Goal: Task Accomplishment & Management: Manage account settings

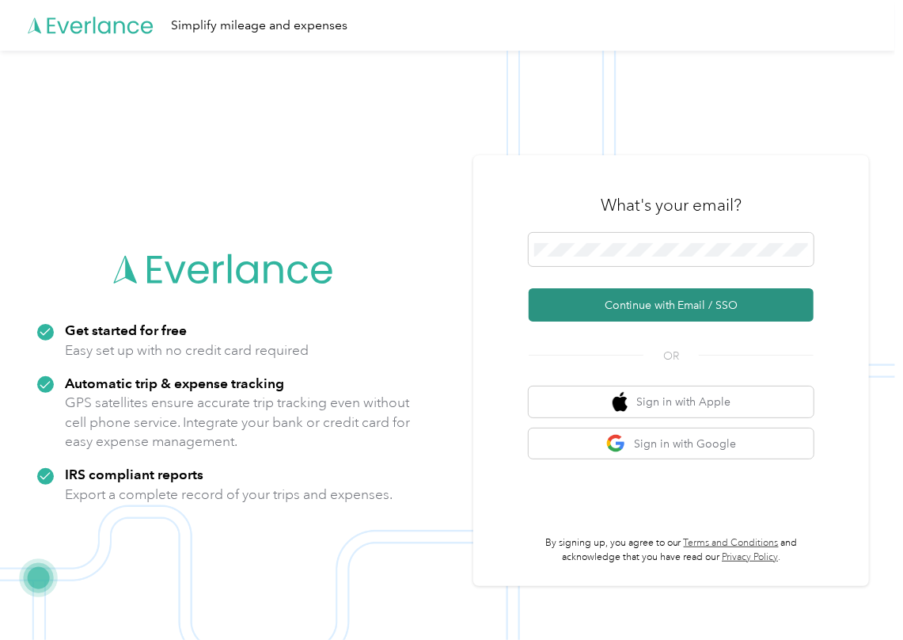
click at [579, 298] on button "Continue with Email / SSO" at bounding box center [671, 304] width 285 height 33
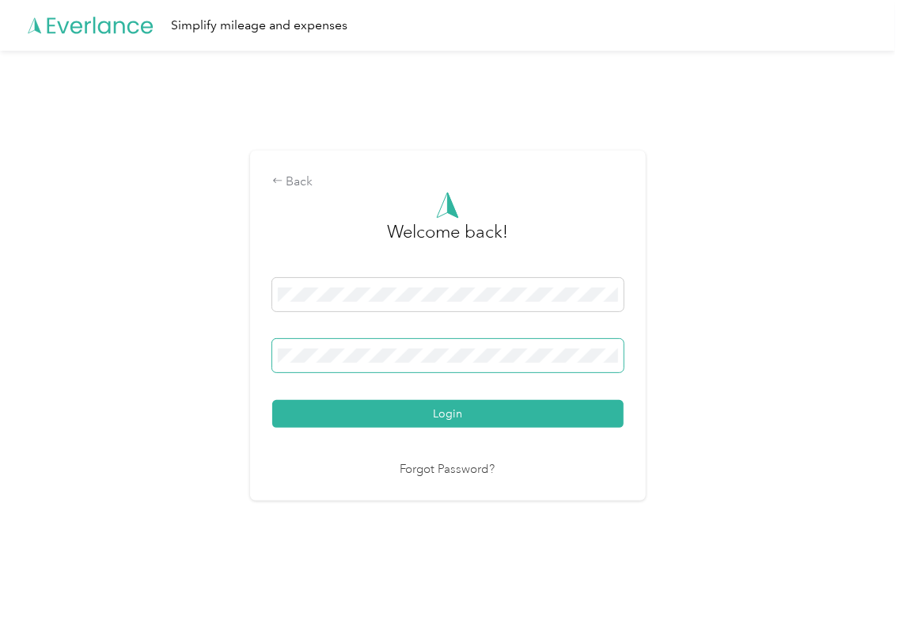
click at [365, 364] on span at bounding box center [447, 355] width 351 height 33
drag, startPoint x: 336, startPoint y: 405, endPoint x: 309, endPoint y: 410, distance: 28.1
click at [336, 408] on button "Login" at bounding box center [447, 414] width 351 height 28
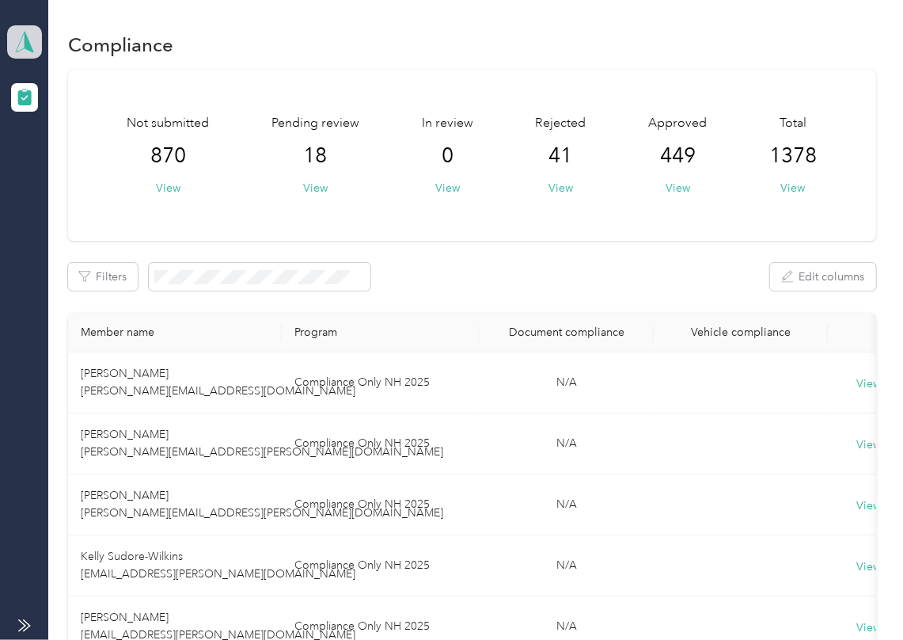
click at [17, 45] on icon at bounding box center [25, 42] width 24 height 22
click at [68, 159] on div "Log out" at bounding box center [51, 166] width 61 height 17
